Goal: Navigation & Orientation: Find specific page/section

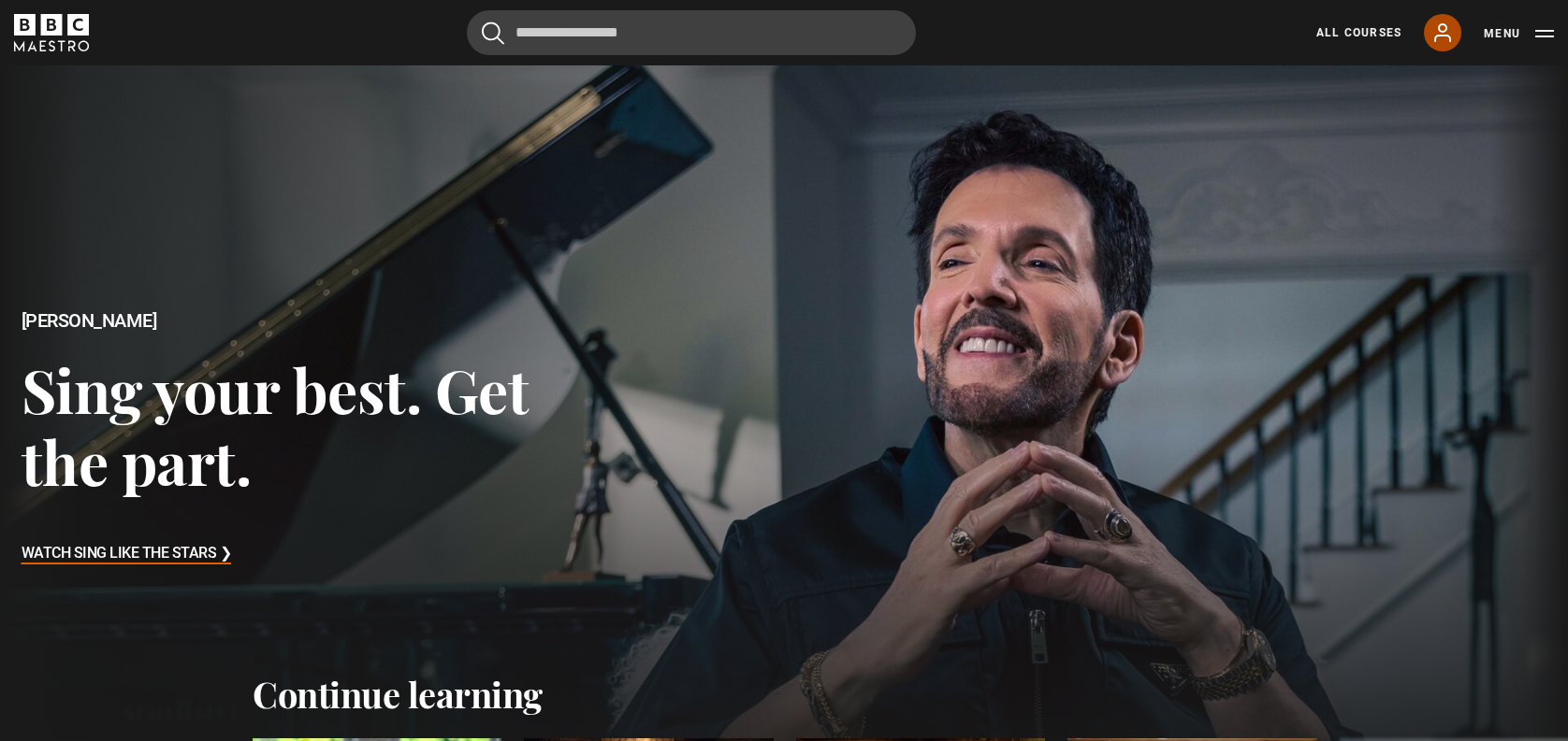
click at [1443, 39] on icon at bounding box center [1442, 32] width 22 height 22
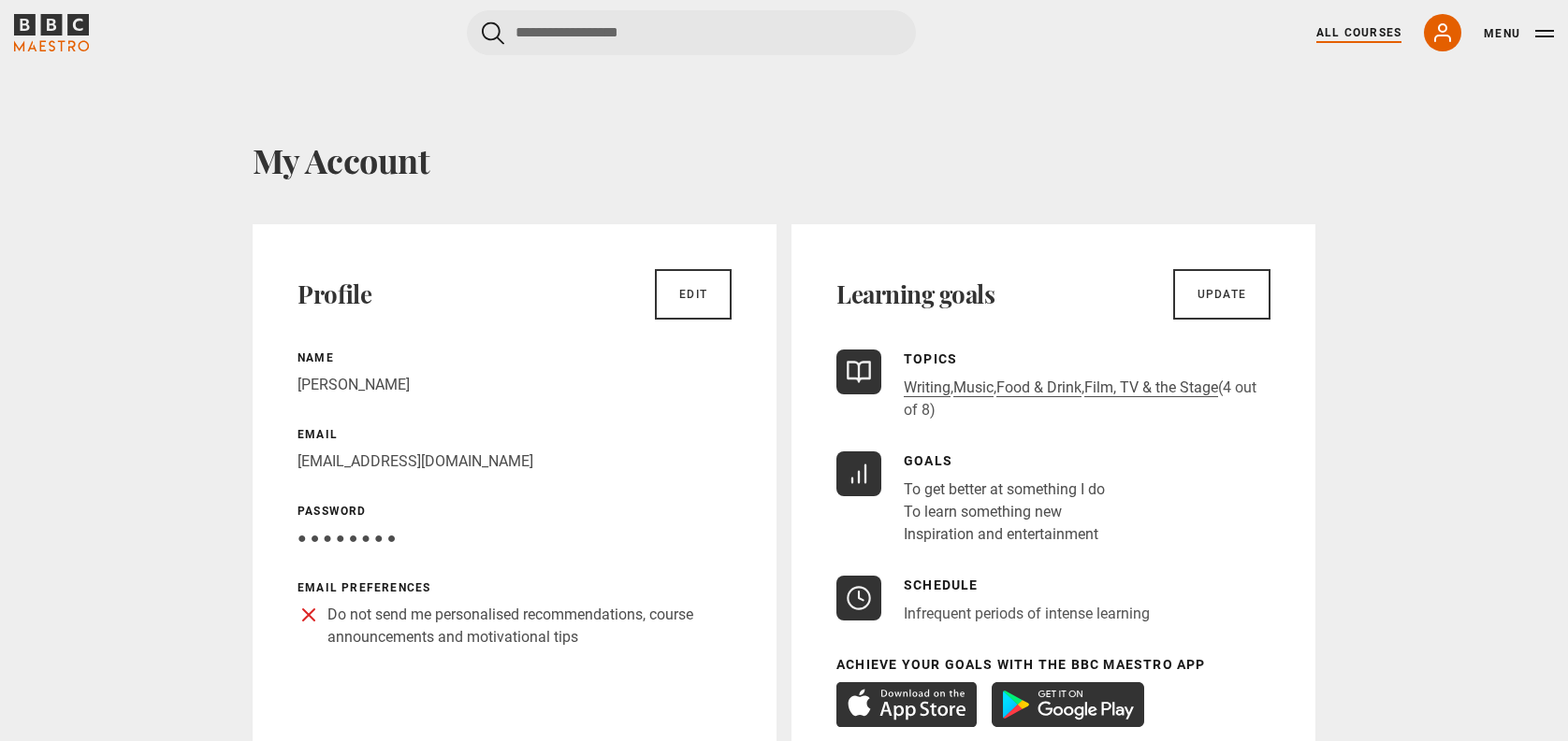
click at [1353, 32] on link "All Courses" at bounding box center [1359, 32] width 85 height 17
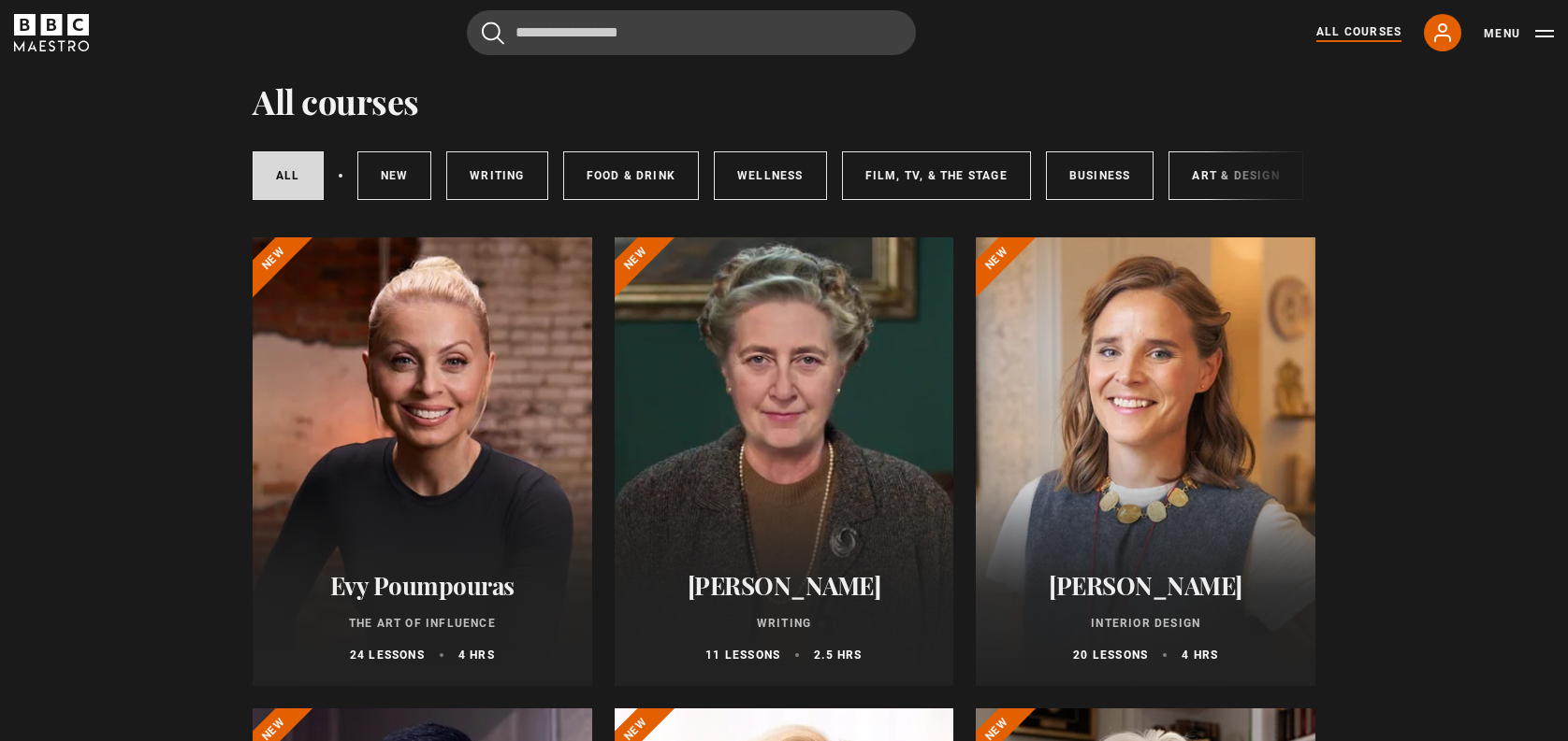
scroll to position [50, 0]
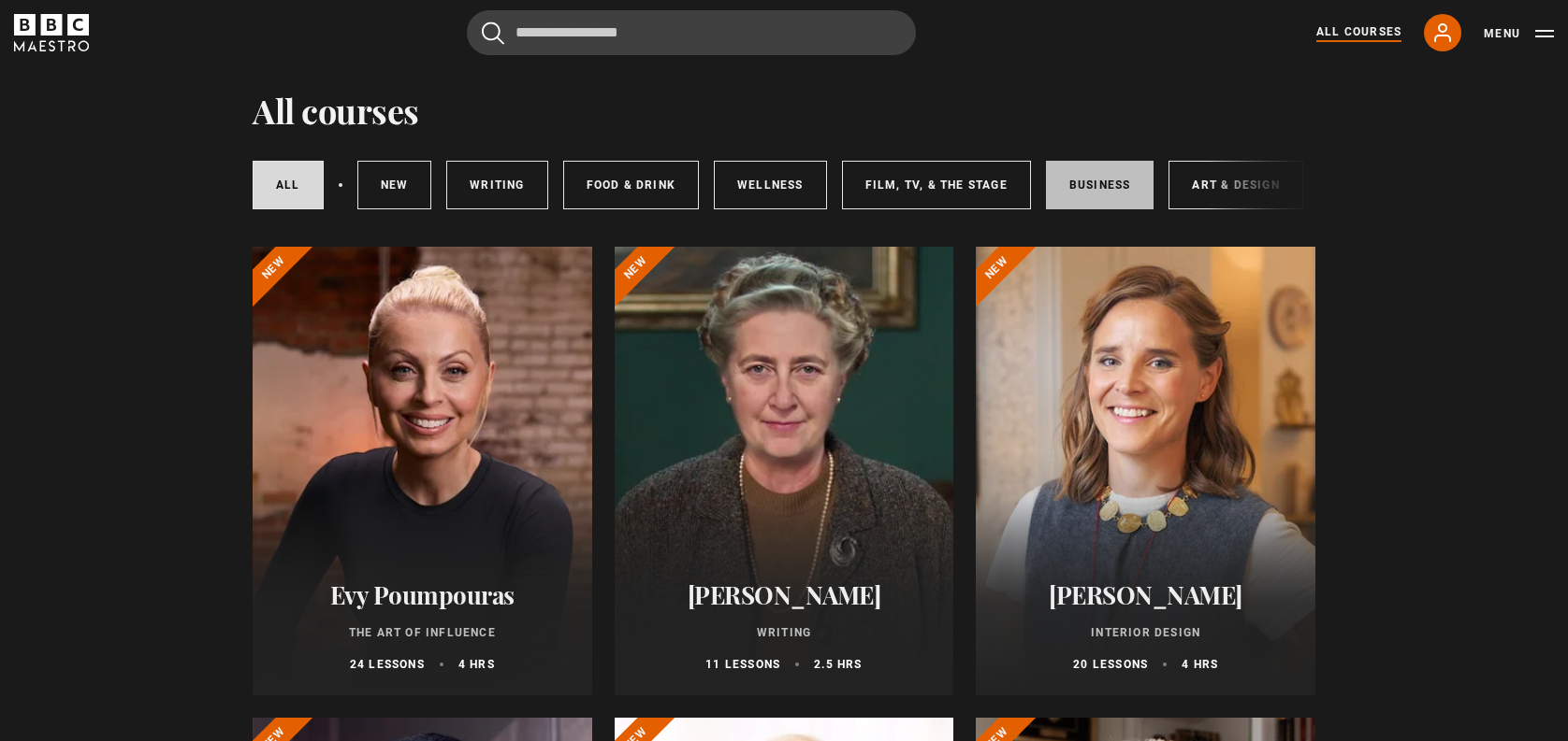
click at [1072, 195] on link "Business" at bounding box center [1100, 185] width 109 height 49
